Goal: Information Seeking & Learning: Learn about a topic

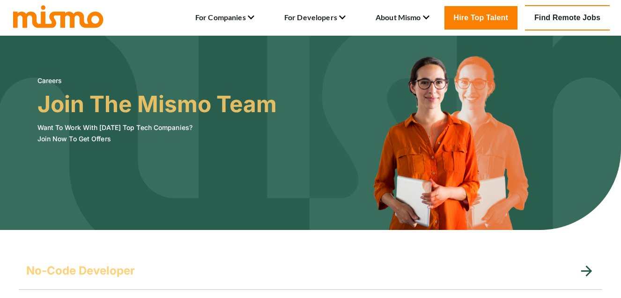
click at [573, 18] on link "Find Remote Jobs" at bounding box center [567, 17] width 85 height 25
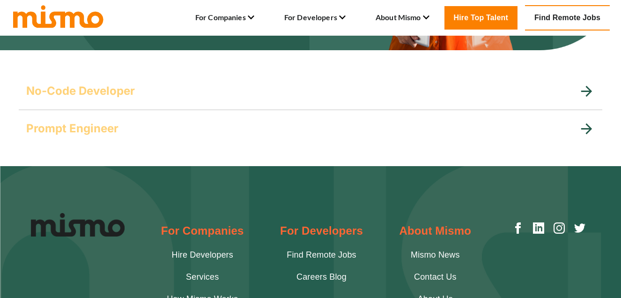
scroll to position [161, 0]
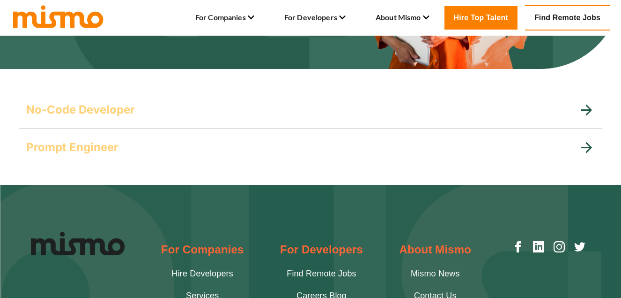
click at [301, 107] on div "No-Code Developer" at bounding box center [302, 109] width 553 height 15
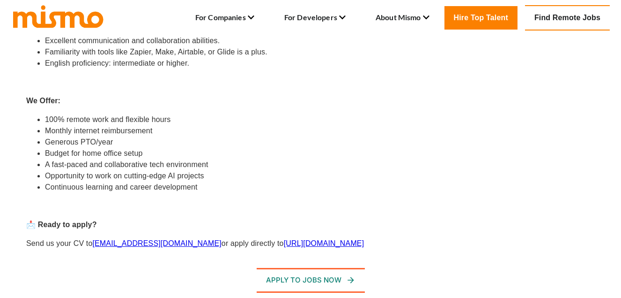
scroll to position [0, 0]
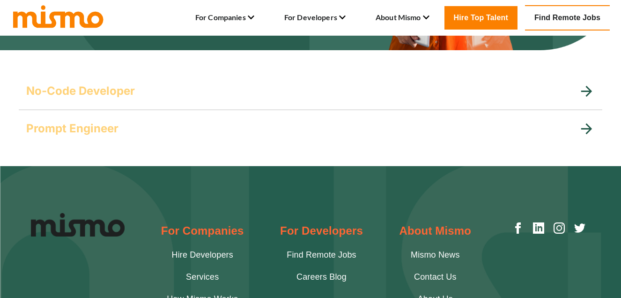
scroll to position [179, 0]
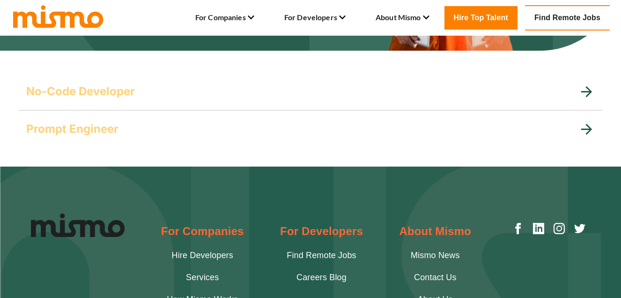
click at [330, 128] on div "Prompt Engineer" at bounding box center [302, 128] width 553 height 15
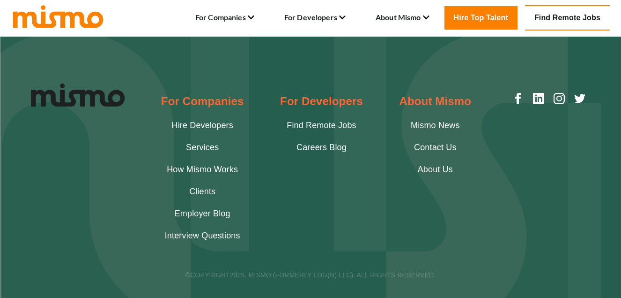
scroll to position [799, 0]
